Goal: Task Accomplishment & Management: Manage account settings

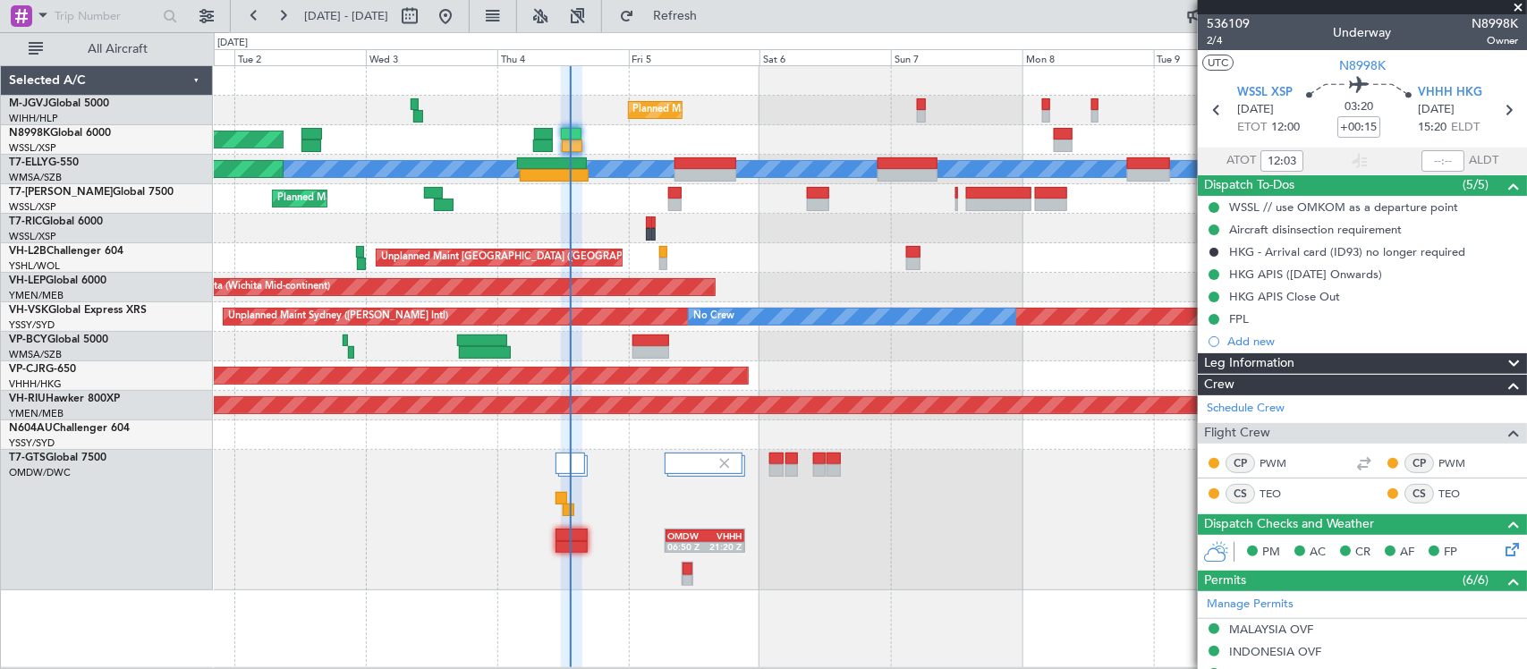
click at [747, 250] on div "Planned Maint [GEOGRAPHIC_DATA] (Seletar) Planned Maint [GEOGRAPHIC_DATA] (Sele…" at bounding box center [870, 328] width 1312 height 524
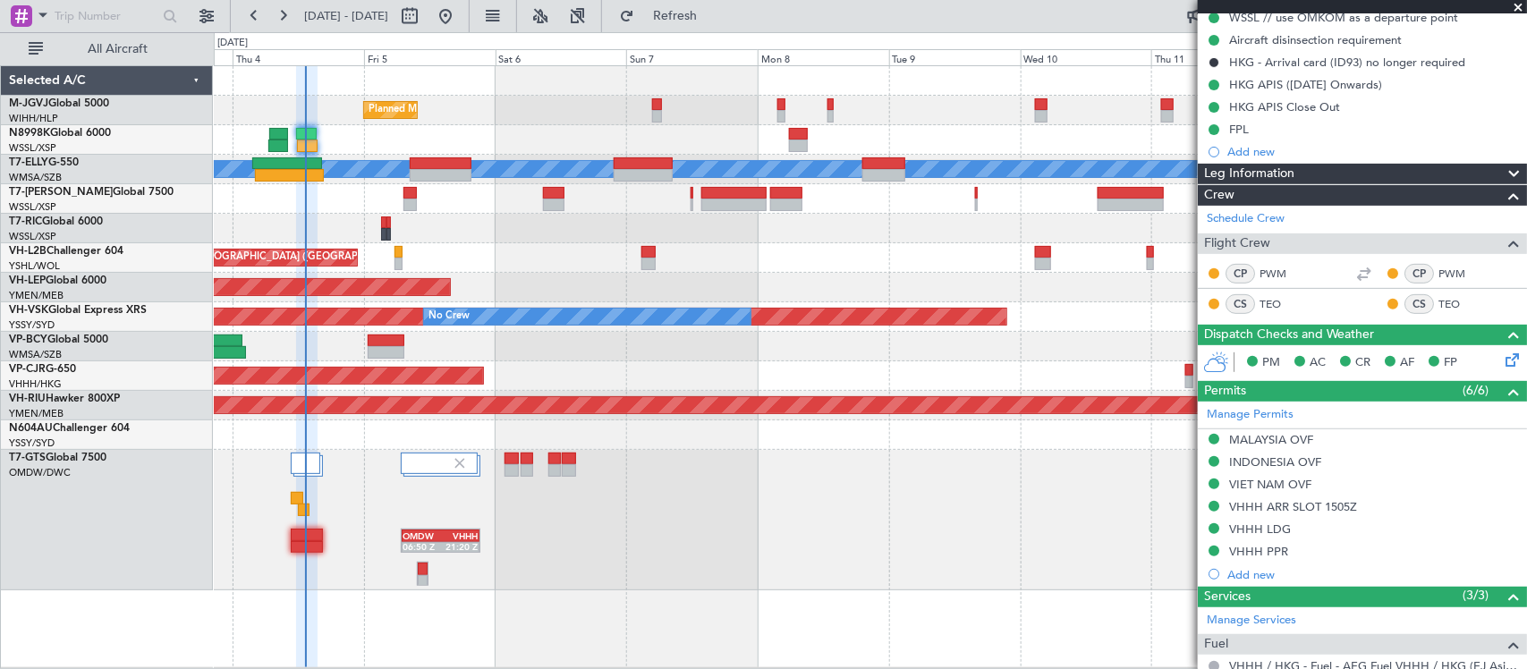
scroll to position [499, 0]
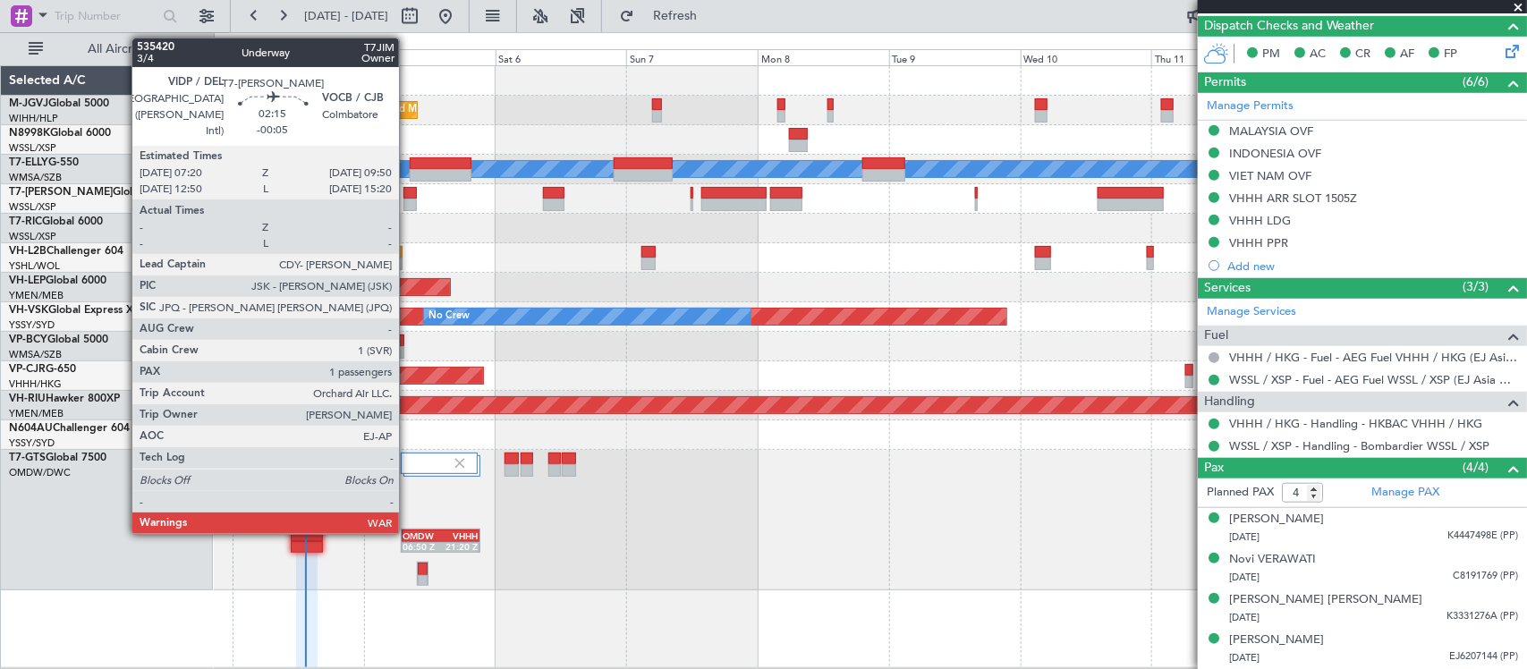
click at [408, 202] on div at bounding box center [410, 205] width 14 height 13
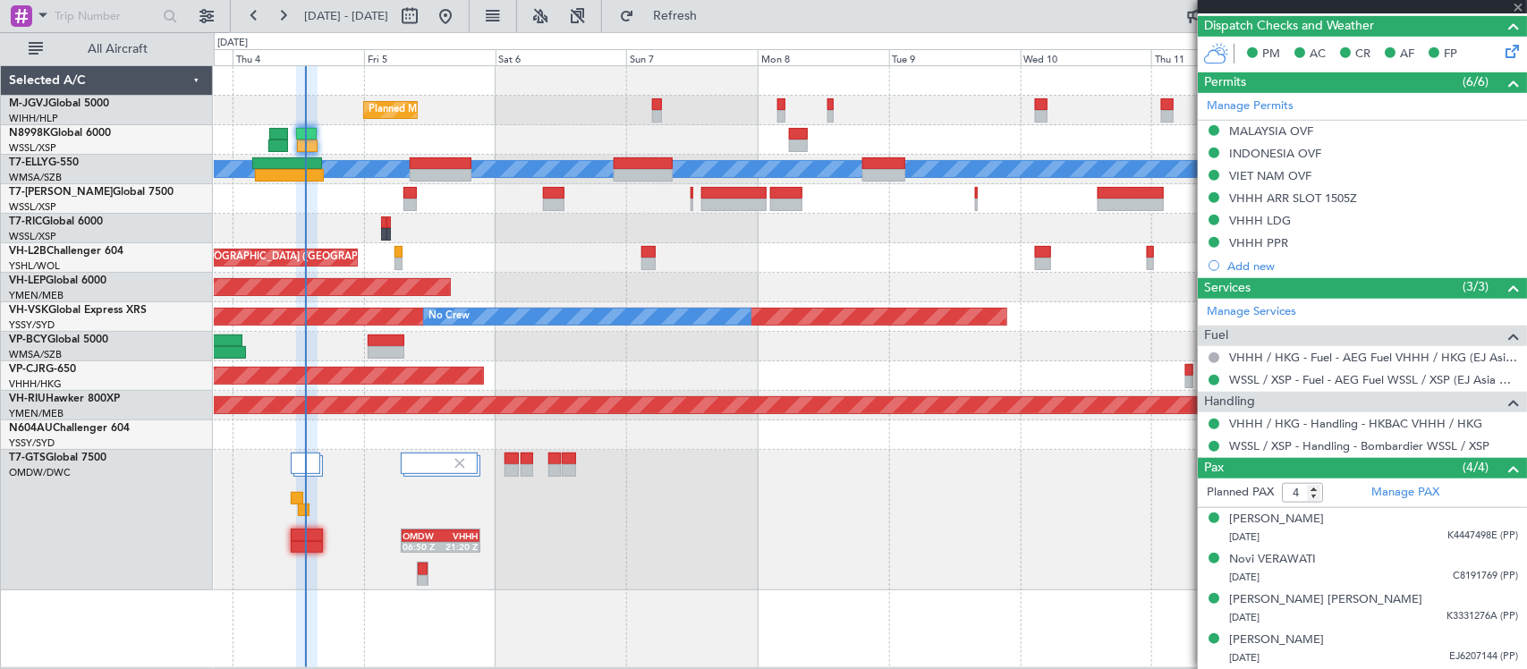
type input "-00:05"
type input "1"
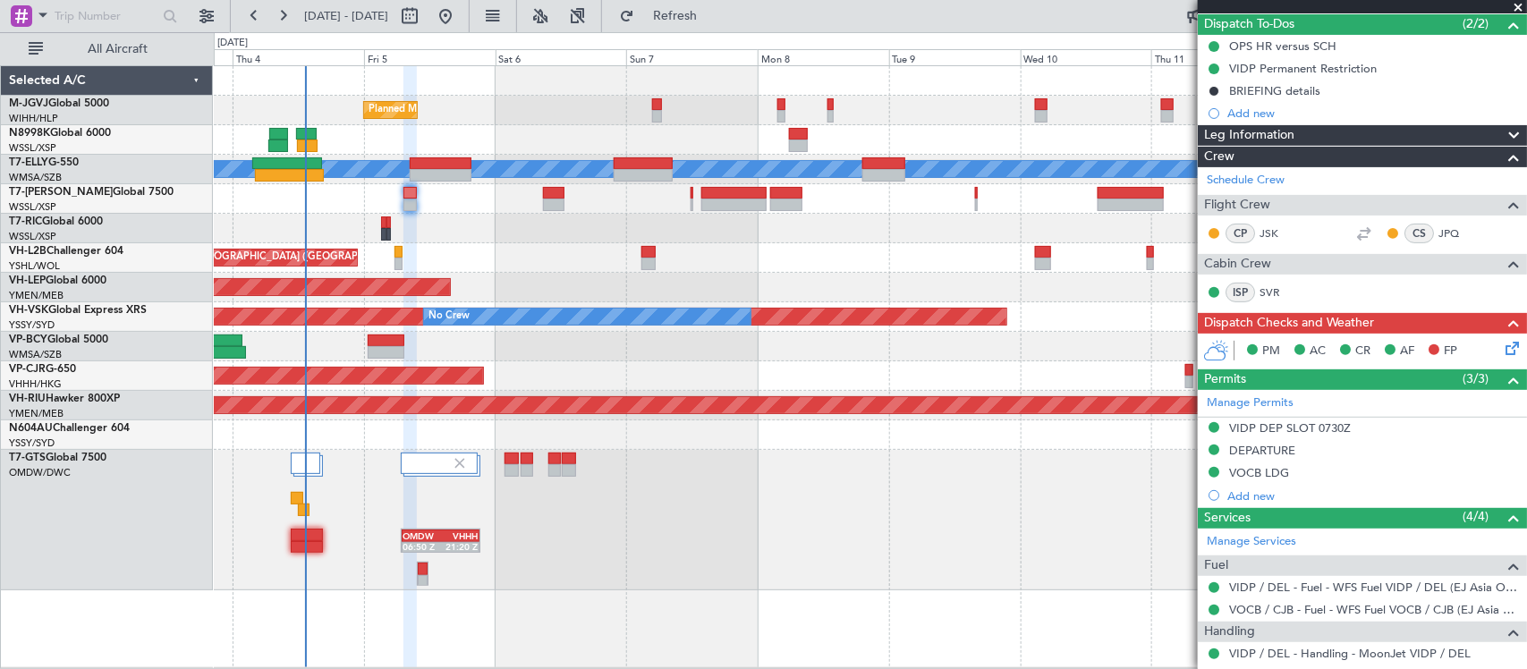
scroll to position [271, 0]
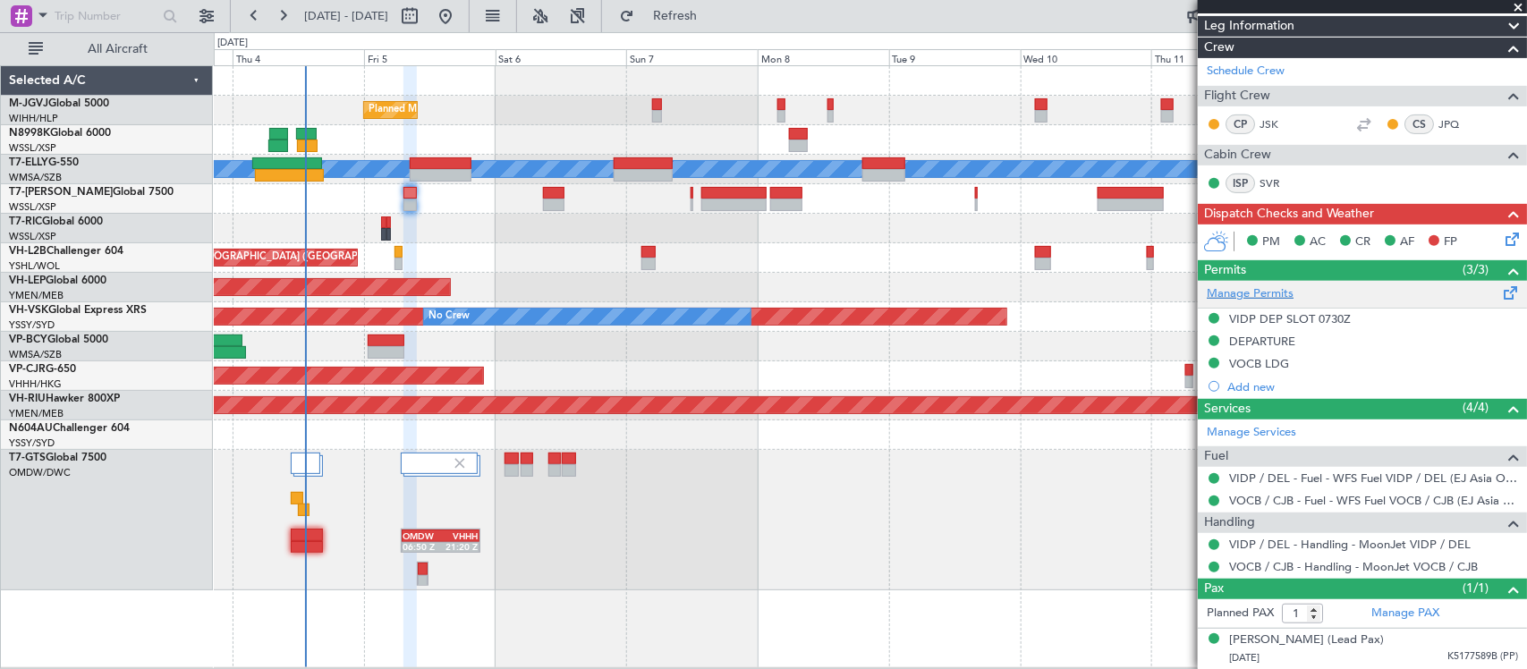
click at [1259, 297] on link "Manage Permits" at bounding box center [1250, 294] width 87 height 18
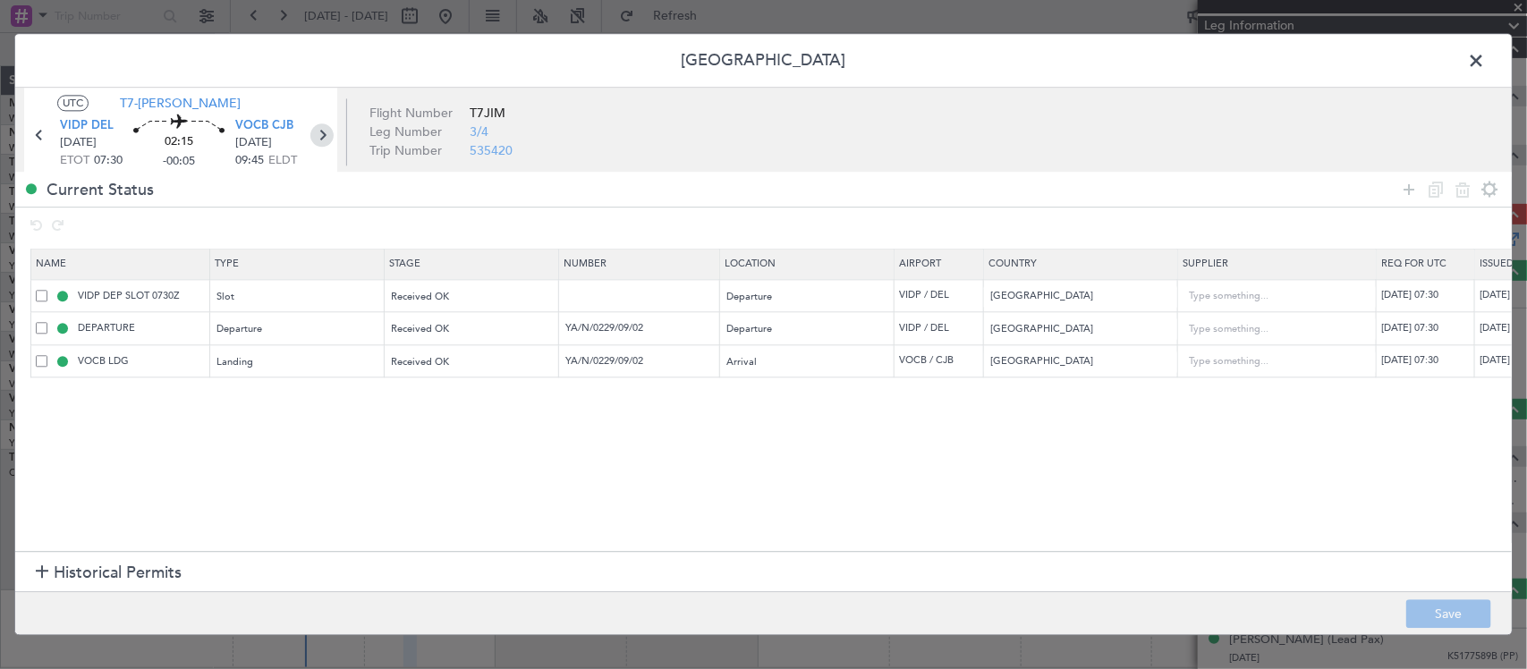
click at [327, 130] on icon at bounding box center [321, 135] width 23 height 23
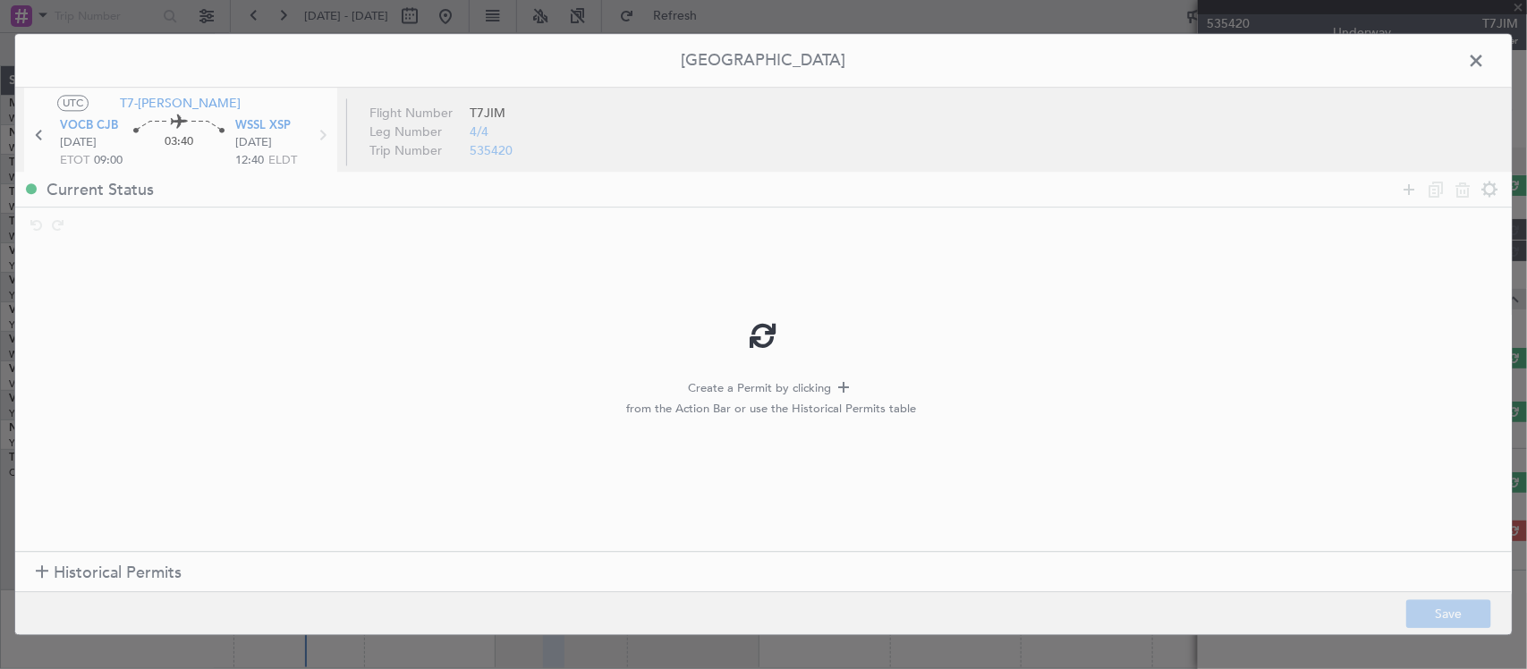
scroll to position [0, 0]
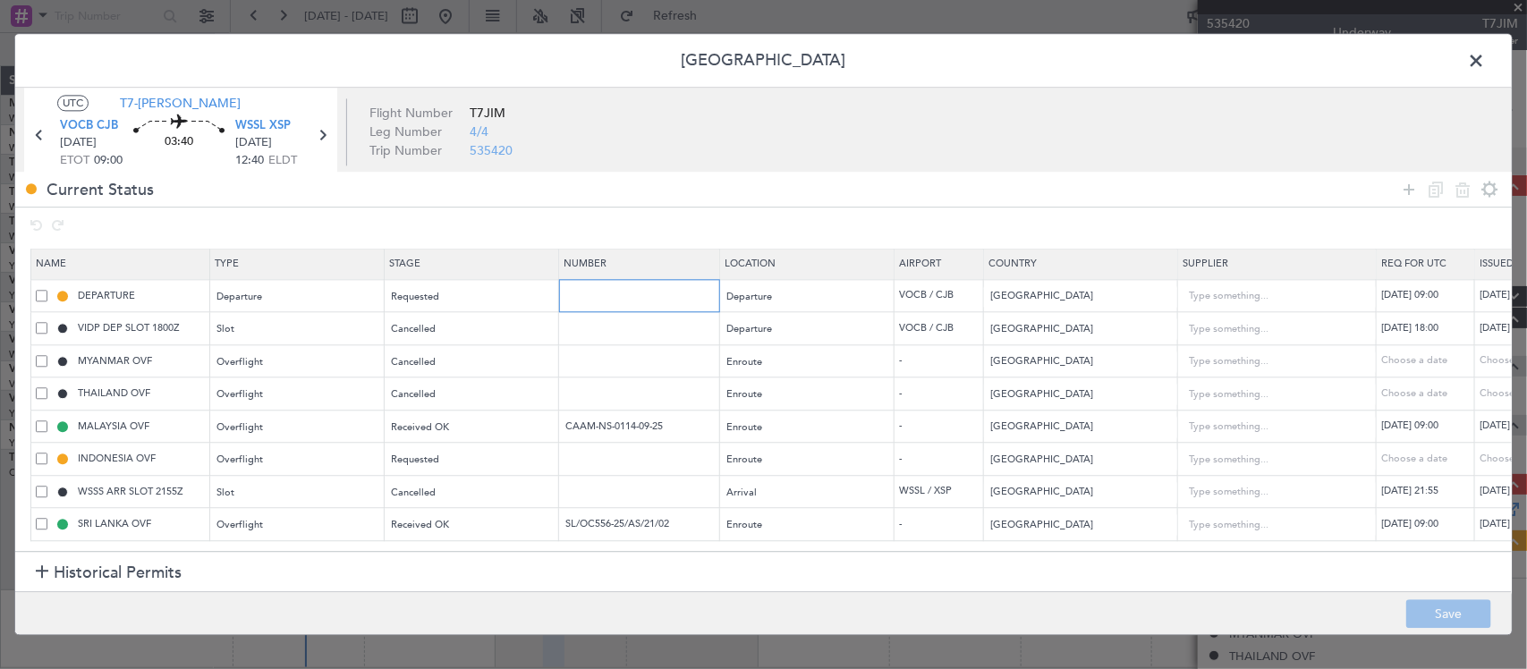
click at [624, 296] on input "text" at bounding box center [642, 295] width 156 height 15
paste input "YA/N/0523/09/04"
type input "YA/N/0523/09/04"
click at [471, 297] on div "Requested" at bounding box center [466, 297] width 148 height 27
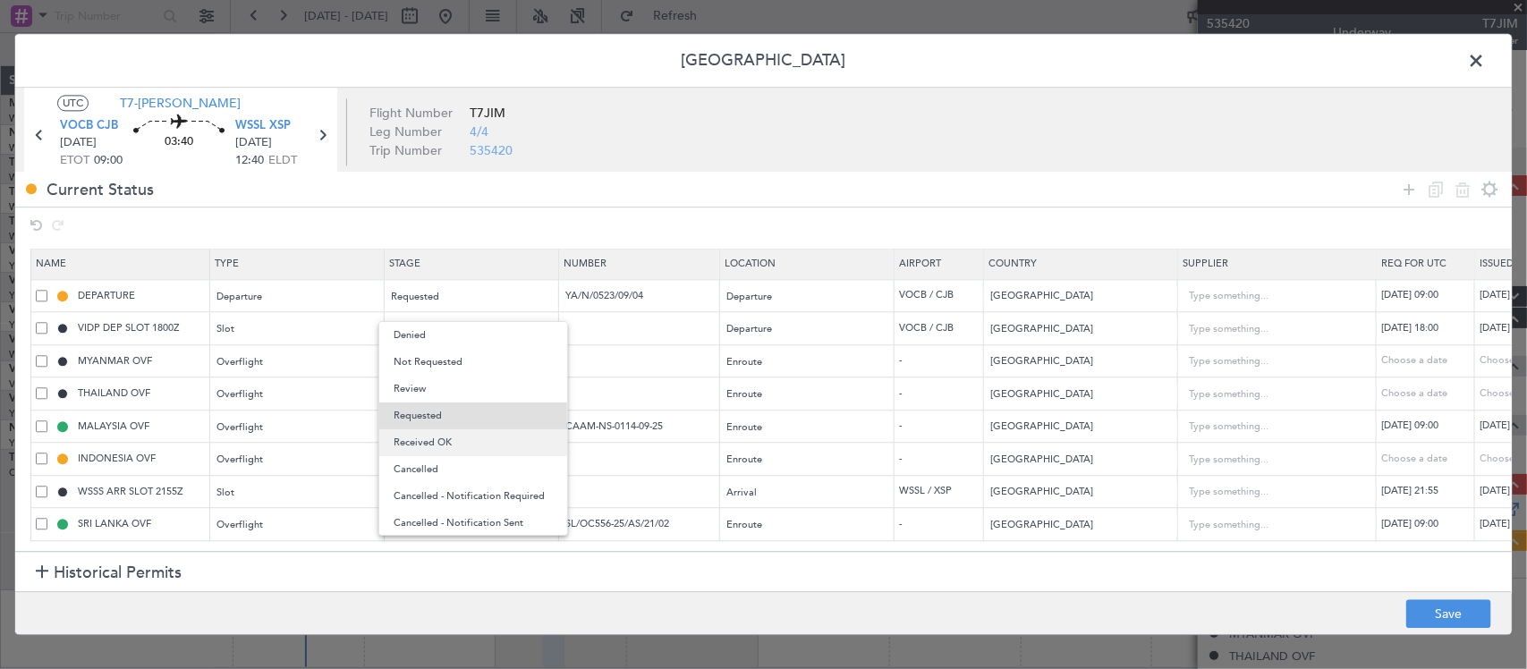
click at [496, 449] on span "Received OK" at bounding box center [473, 442] width 159 height 27
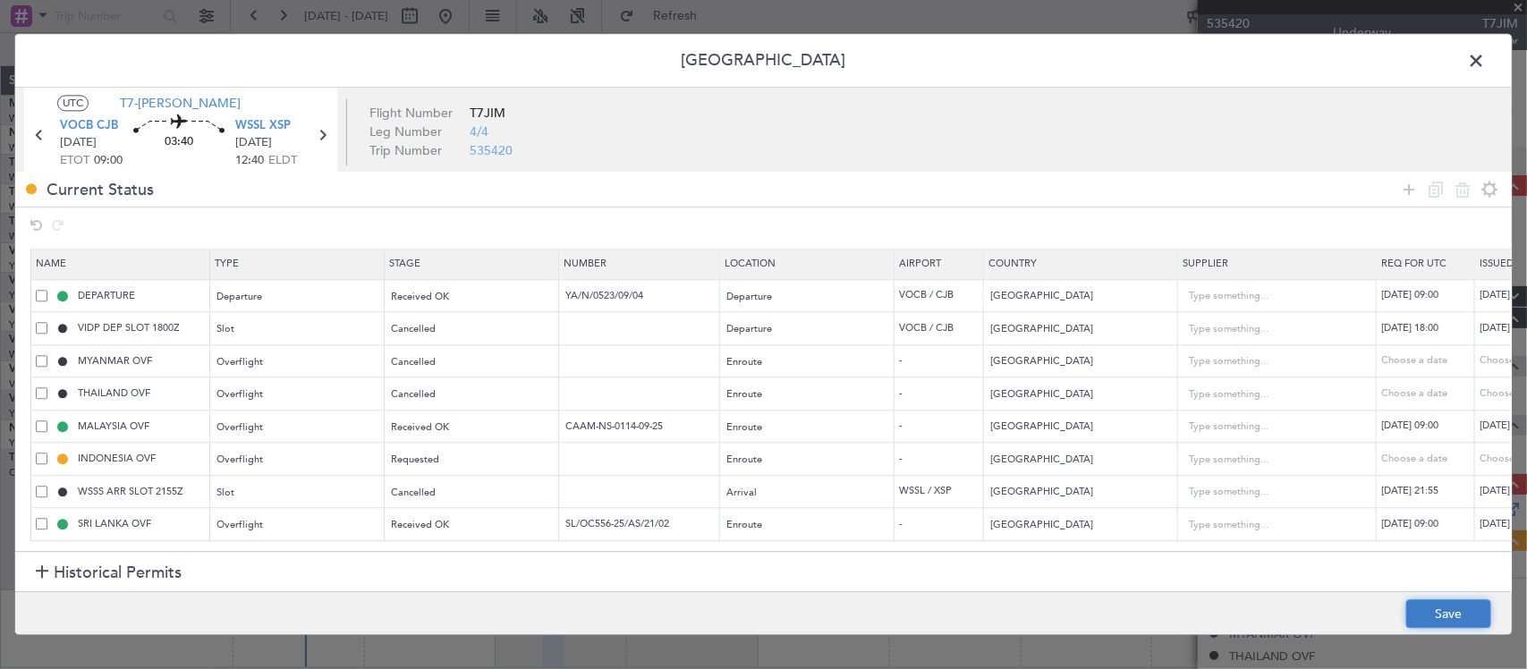
click at [1455, 608] on button "Save" at bounding box center [1448, 614] width 85 height 29
click at [484, 128] on span "4/4" at bounding box center [479, 132] width 19 height 17
click at [1485, 60] on span at bounding box center [1485, 65] width 0 height 36
